Goal: Transaction & Acquisition: Download file/media

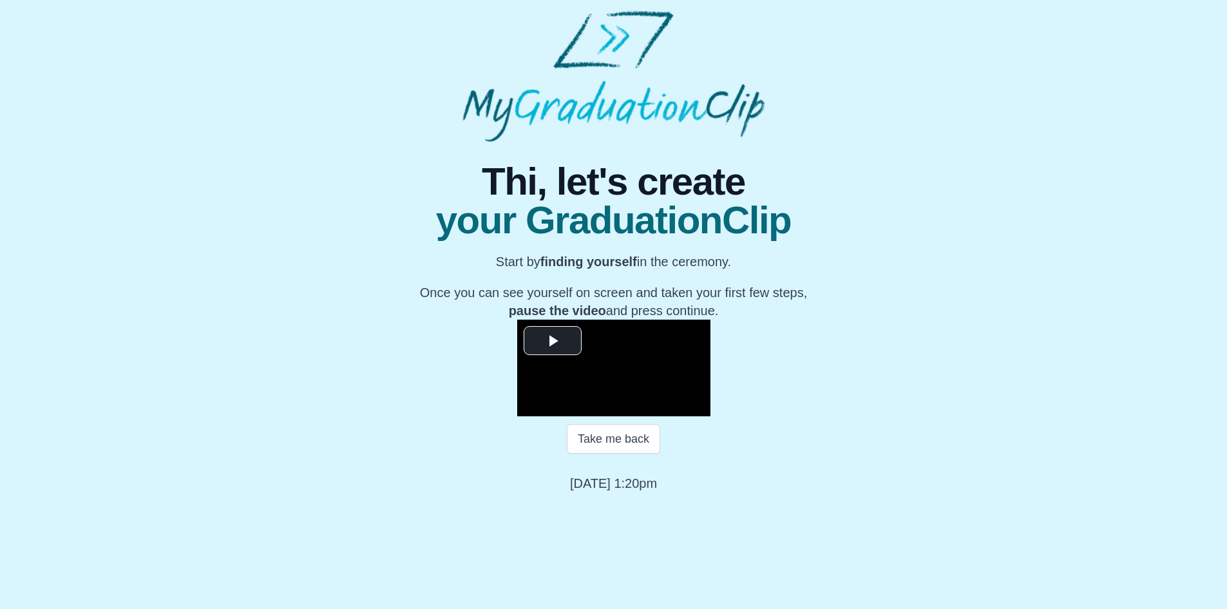
scroll to position [106, 0]
click at [553, 340] on span "Video Player" at bounding box center [553, 340] width 0 height 0
click at [601, 408] on div "02:33" at bounding box center [601, 405] width 1 height 3
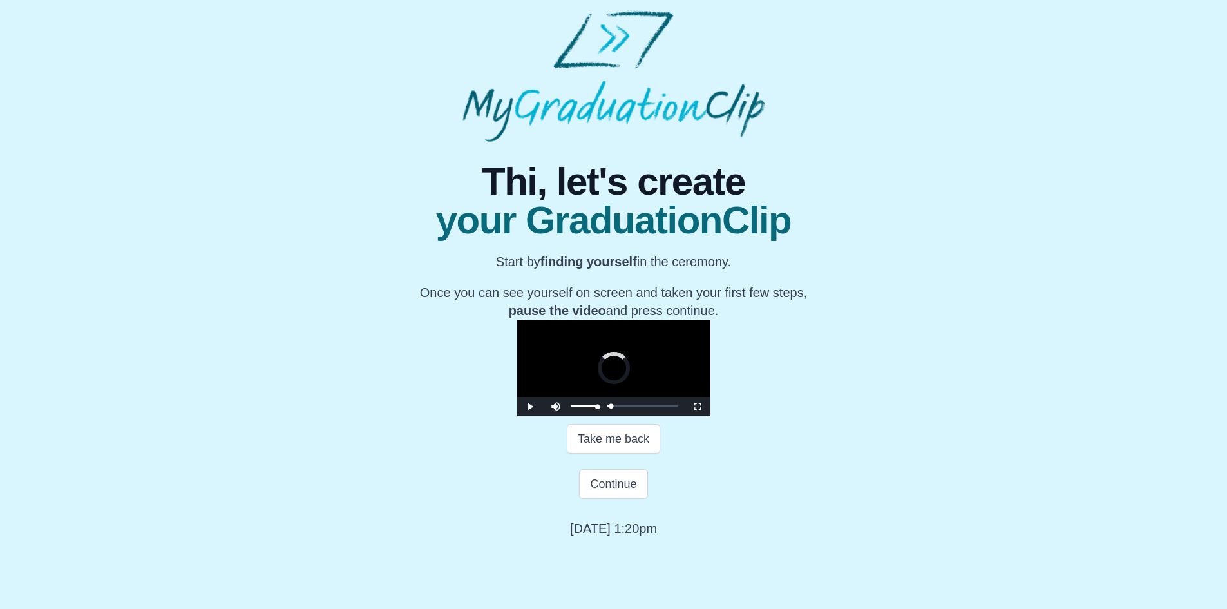
drag, startPoint x: 419, startPoint y: 513, endPoint x: 375, endPoint y: 514, distance: 44.5
click at [517, 416] on div "Play Mute Current Time 2:22 / Loaded : 0% 01:35 02:10 Progress : 0% Stream Type…" at bounding box center [613, 406] width 193 height 19
click at [575, 408] on div "00:00 Progress : 0%" at bounding box center [575, 405] width 0 height 3
click at [575, 408] on div "00:19 Progress : 0%" at bounding box center [575, 405] width 1 height 3
click at [530, 406] on span "Video Player" at bounding box center [530, 406] width 0 height 0
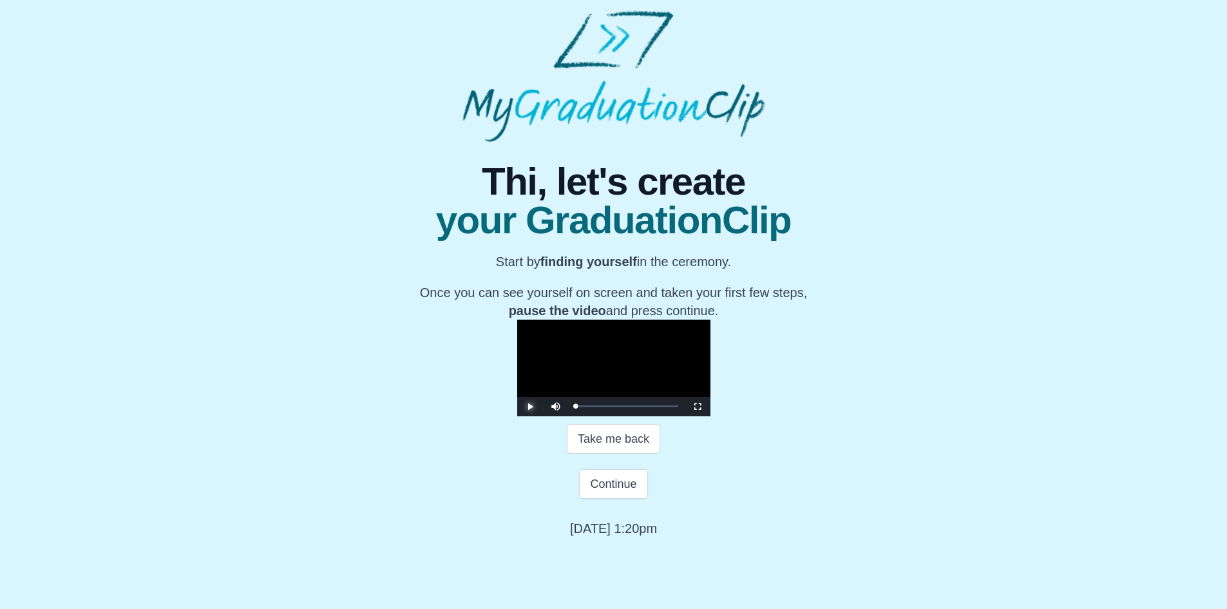
scroll to position [151, 0]
drag, startPoint x: 524, startPoint y: 593, endPoint x: 713, endPoint y: 590, distance: 189.4
click at [713, 537] on div "**********" at bounding box center [614, 339] width 614 height 395
copy p "Monday 23rd June 2025 1:20pm"
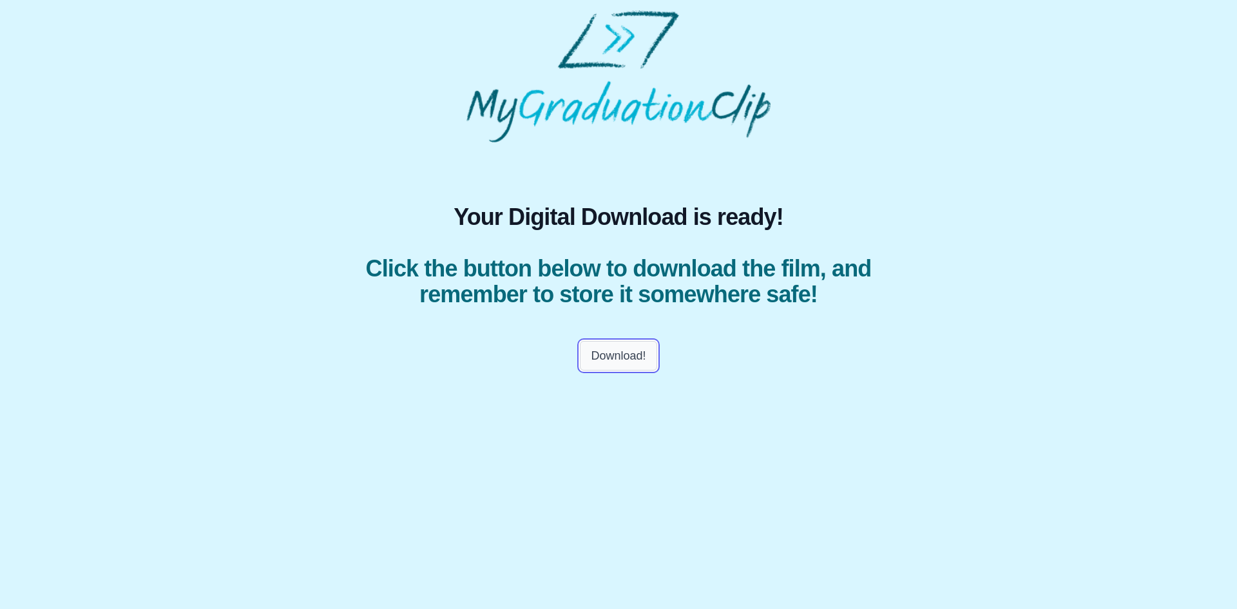
click at [625, 366] on button "Download!" at bounding box center [618, 356] width 77 height 30
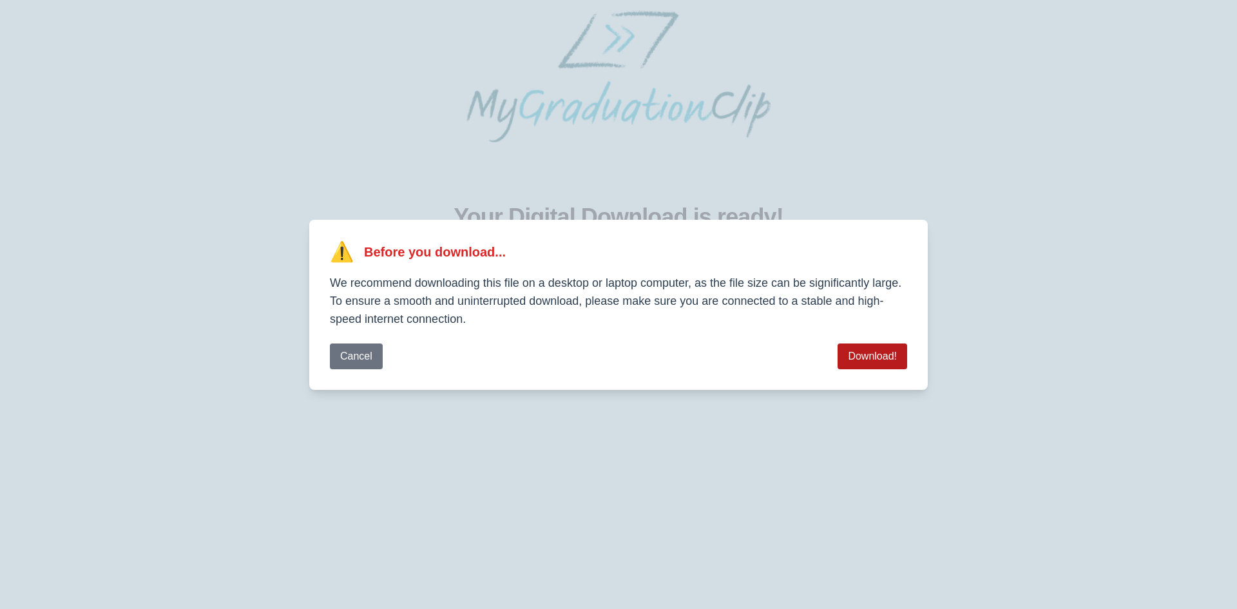
click at [857, 355] on button "Download!" at bounding box center [872, 356] width 70 height 26
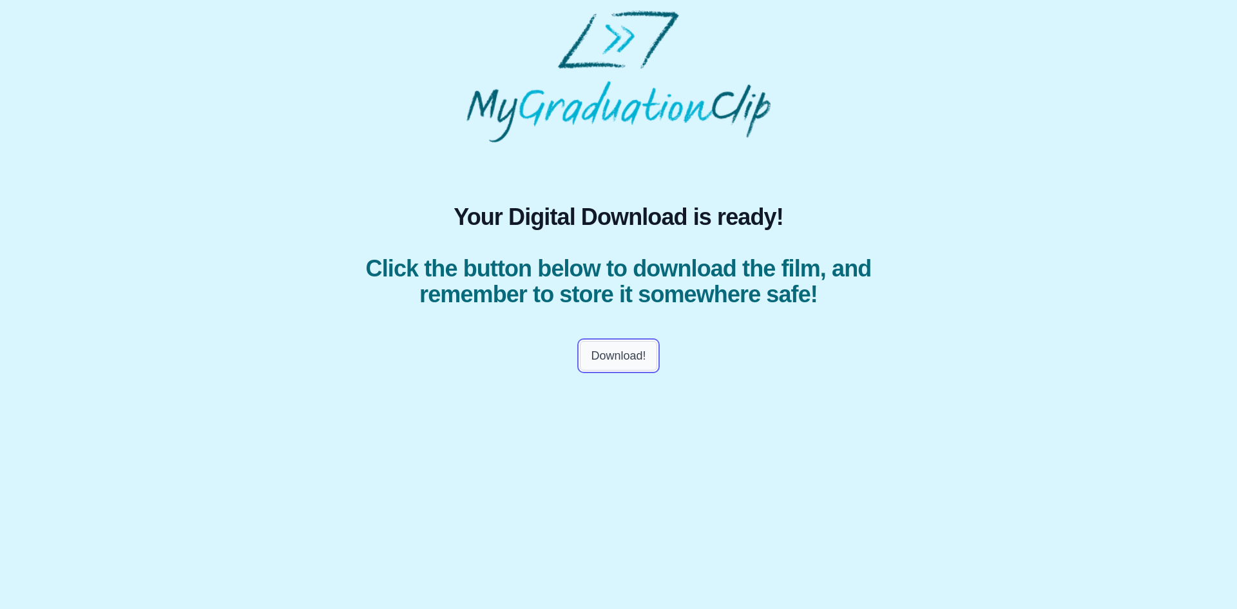
click at [637, 352] on button "Download!" at bounding box center [618, 356] width 77 height 30
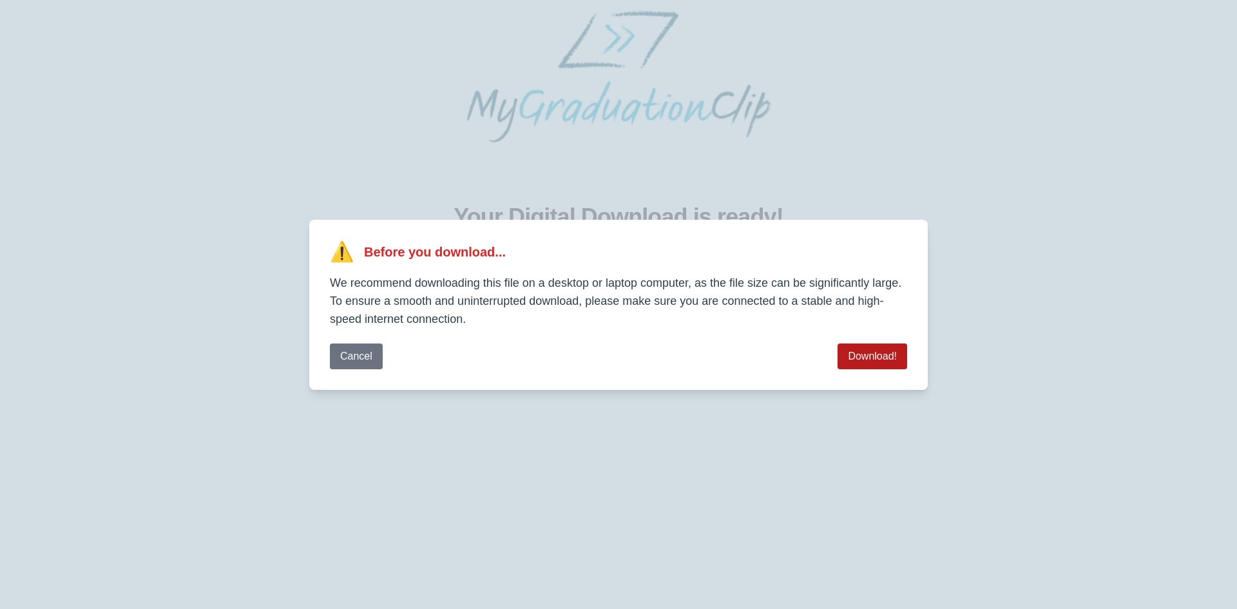
click at [858, 350] on button "Download!" at bounding box center [872, 356] width 70 height 26
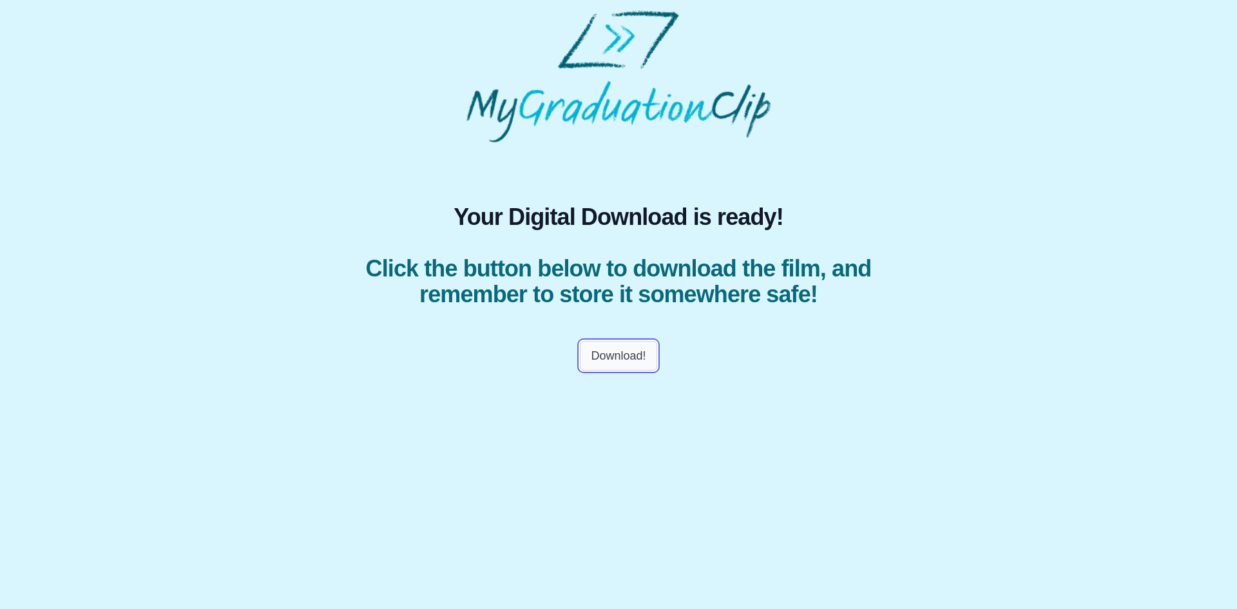
click at [623, 350] on button "Download!" at bounding box center [618, 356] width 77 height 30
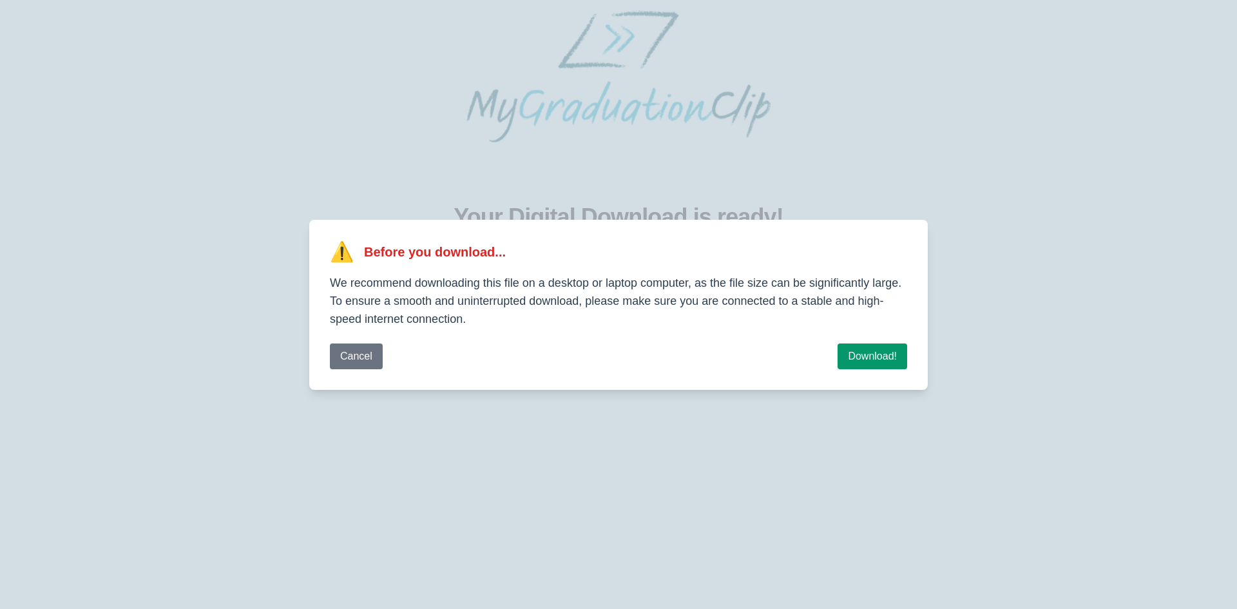
click at [871, 344] on button "Download!" at bounding box center [872, 356] width 70 height 26
